Goal: Transaction & Acquisition: Obtain resource

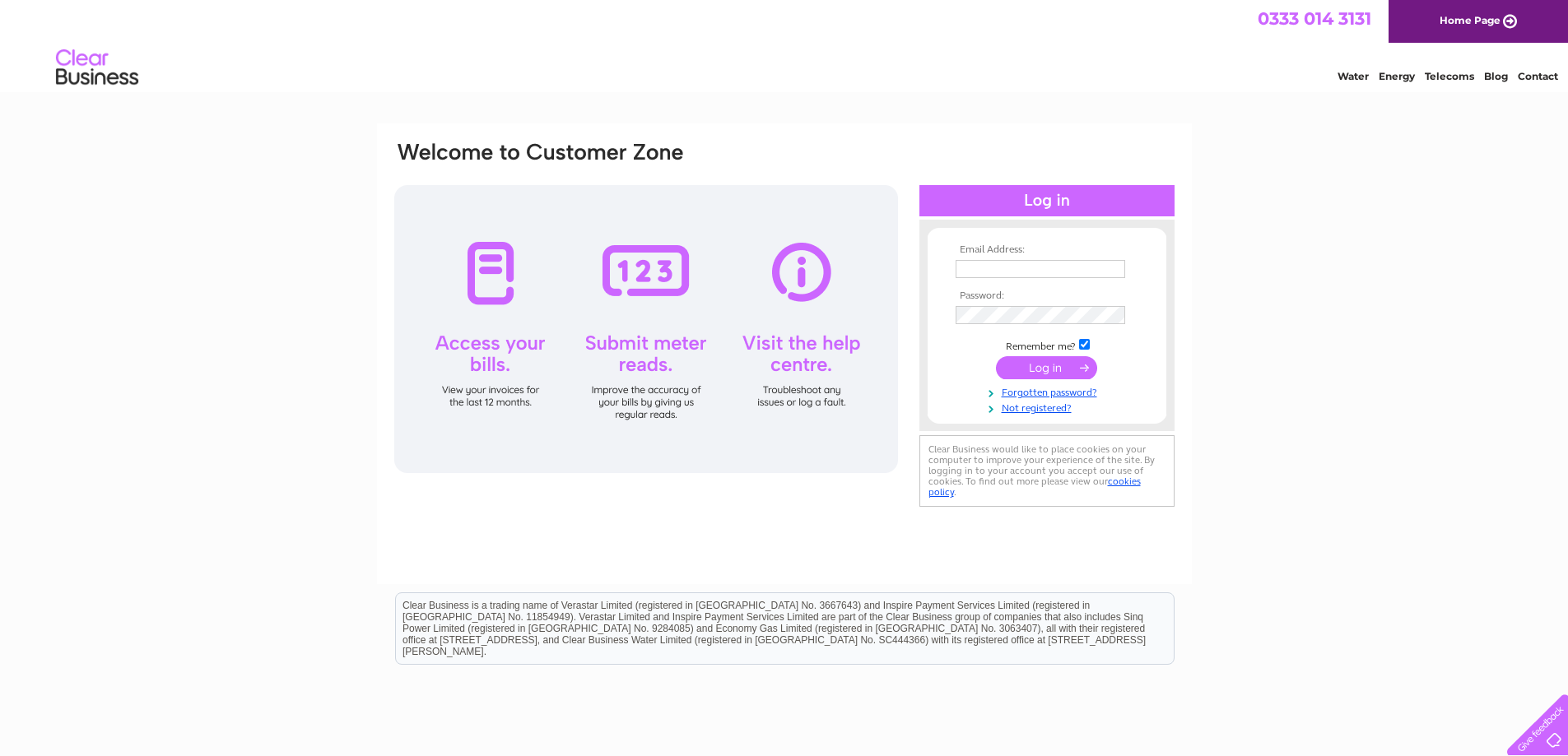
type input "stu@plumbtechsupplies.co.uk"
click at [1046, 365] on input "submit" at bounding box center [1046, 368] width 101 height 23
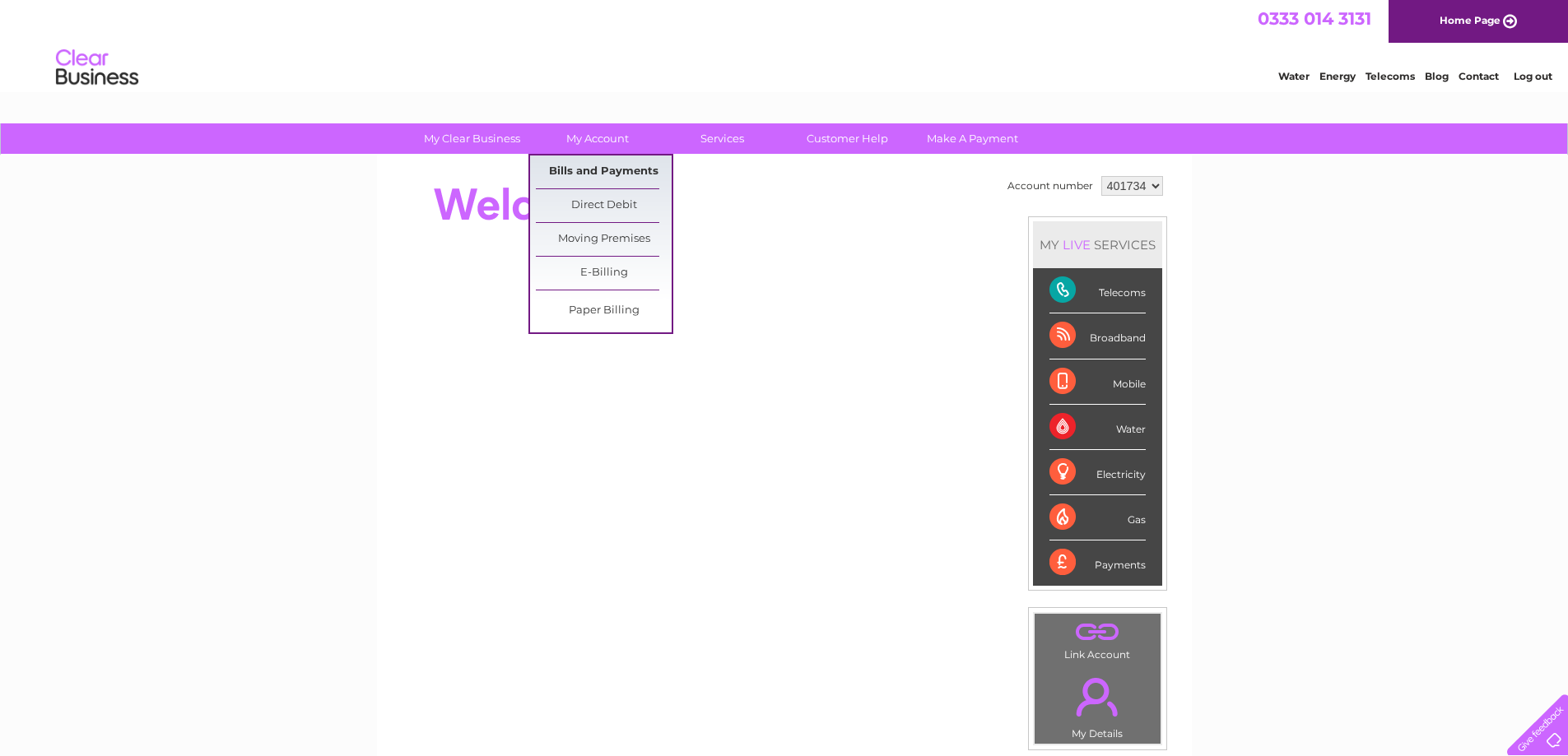
click at [586, 166] on link "Bills and Payments" at bounding box center [603, 172] width 135 height 33
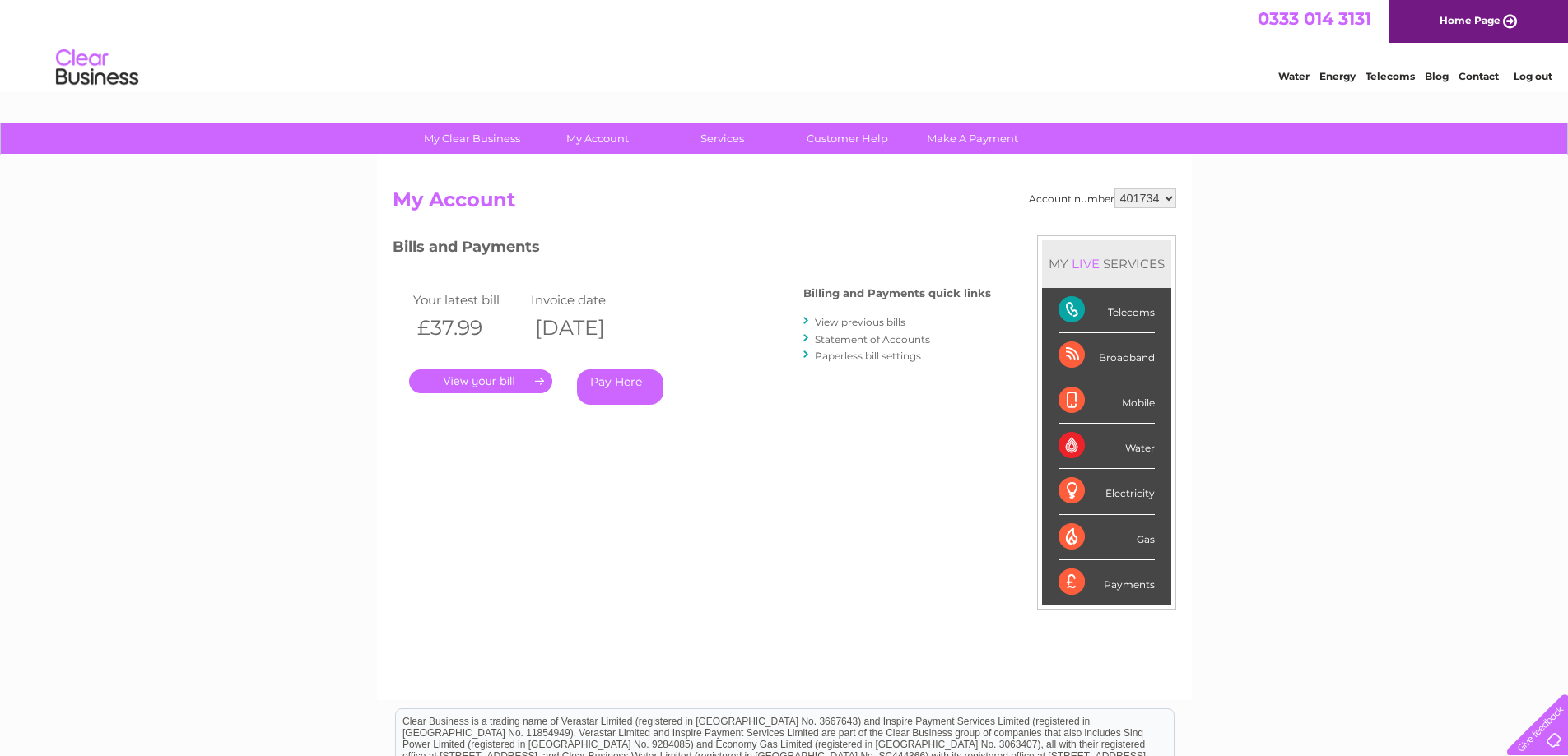
click at [481, 381] on link "." at bounding box center [481, 381] width 143 height 24
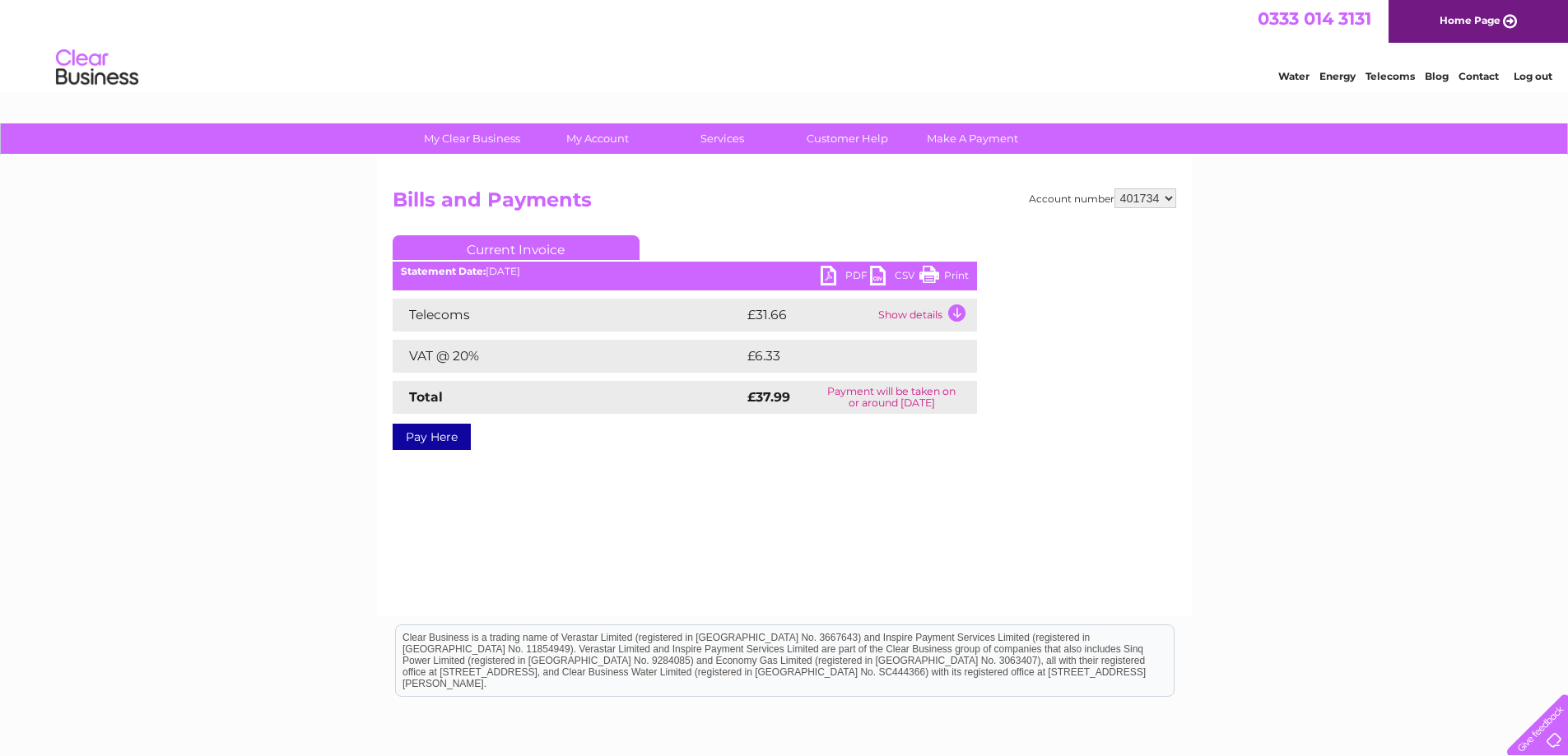
click at [878, 274] on link "CSV" at bounding box center [894, 278] width 49 height 24
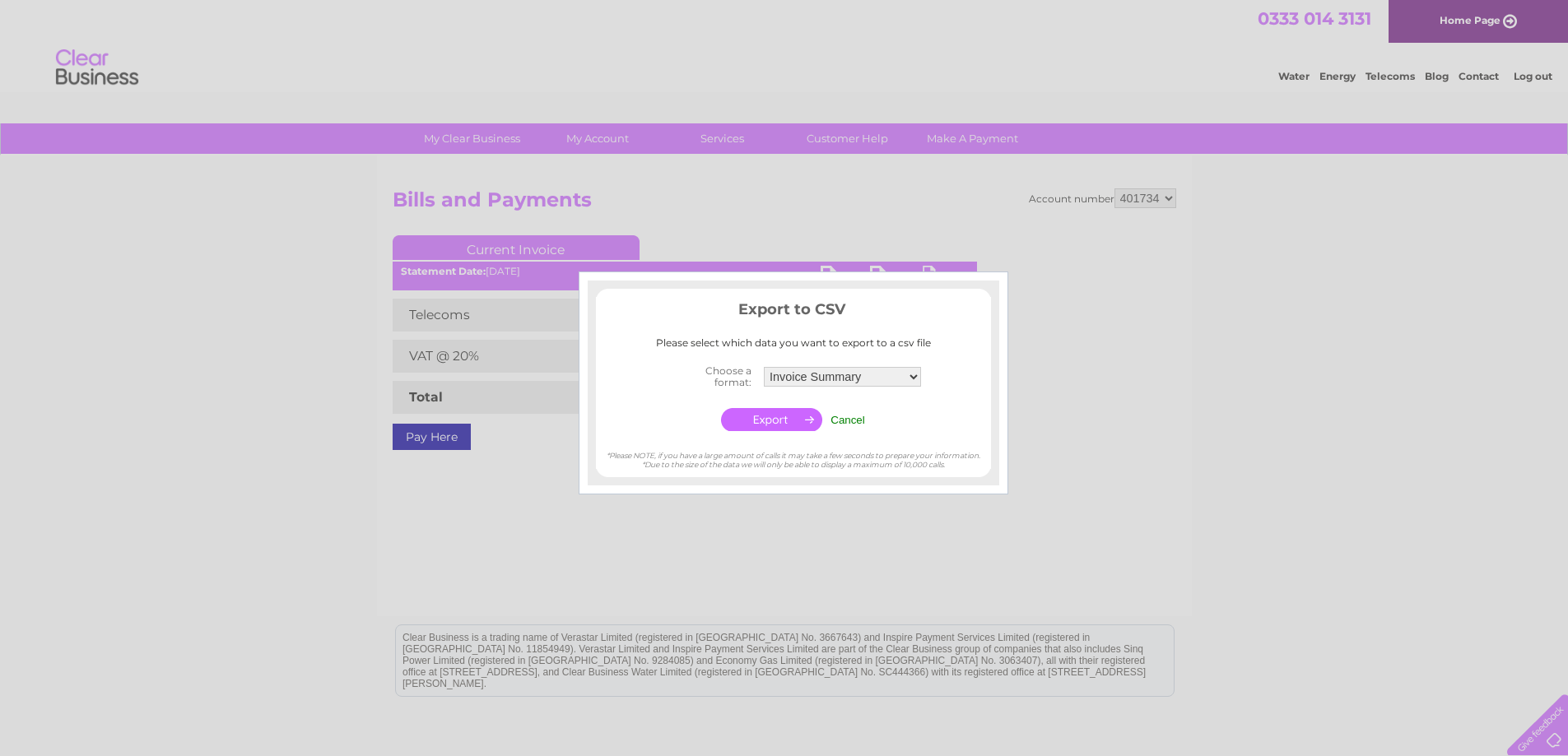
click at [803, 422] on input "button" at bounding box center [771, 419] width 101 height 23
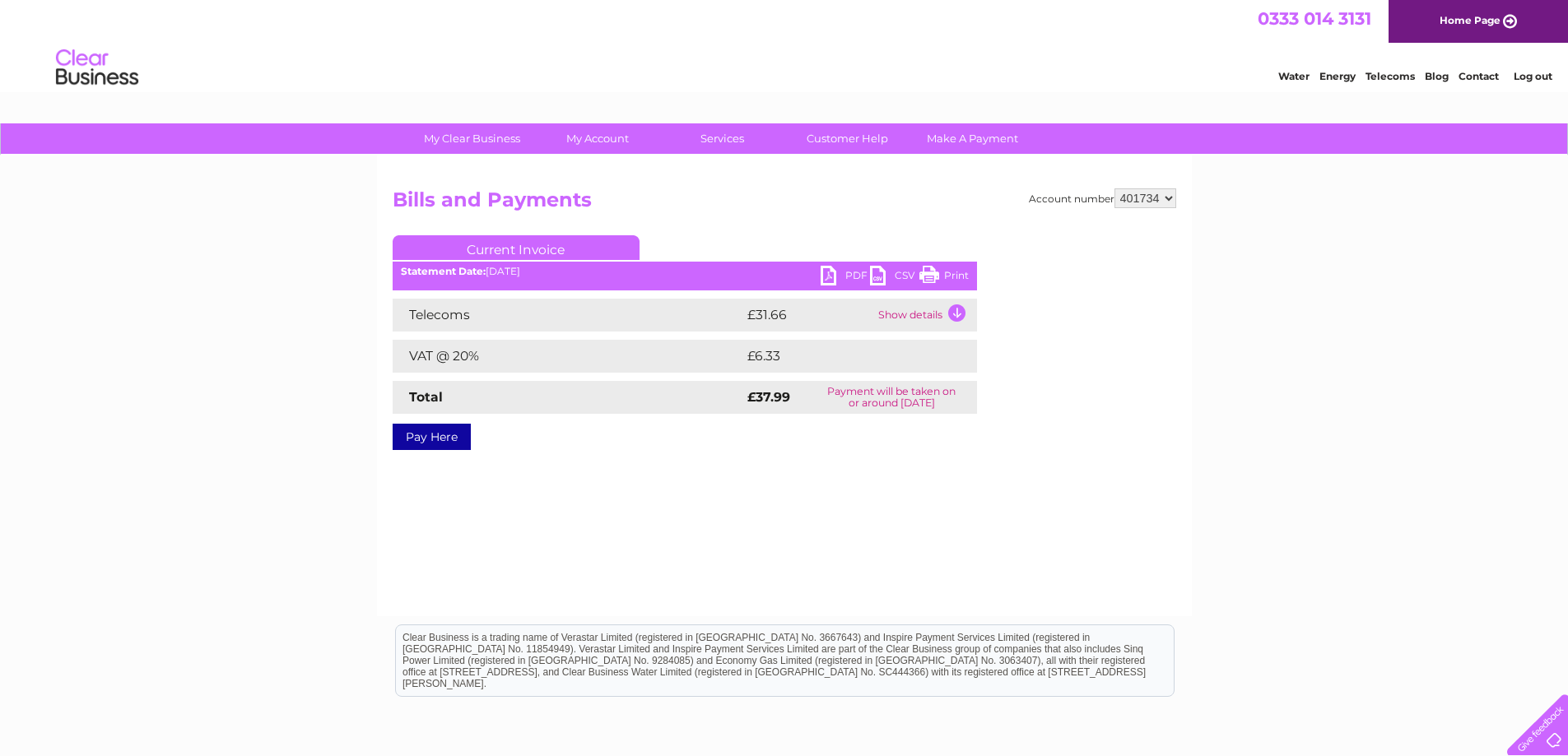
click at [823, 273] on link "PDF" at bounding box center [845, 278] width 49 height 24
click at [986, 555] on div "Account number 401734 Bills and Payments Current Invoice PDF CSV Print" at bounding box center [784, 386] width 815 height 461
click at [1533, 77] on link "Log out" at bounding box center [1533, 76] width 39 height 12
